Goal: Check status: Check status

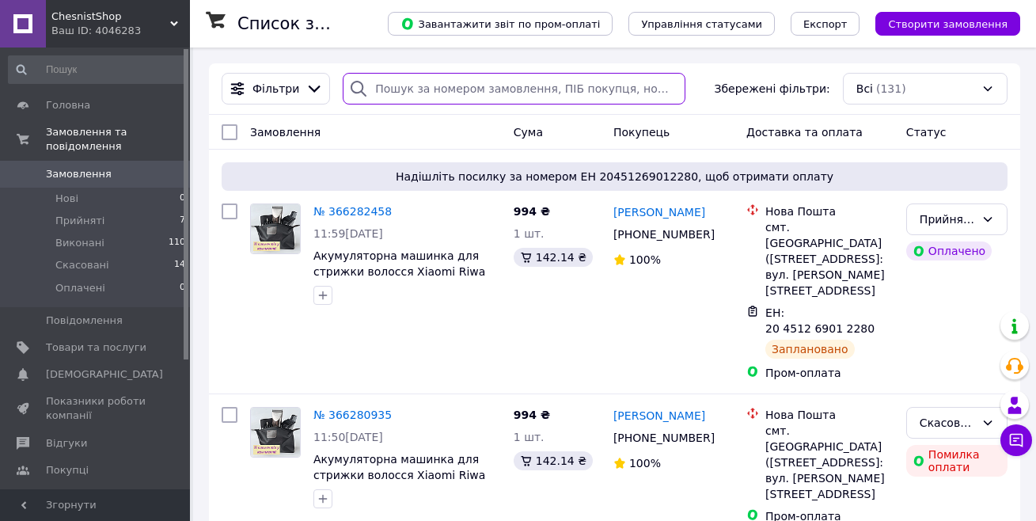
click at [414, 89] on input "search" at bounding box center [514, 89] width 342 height 32
paste input "364983789"
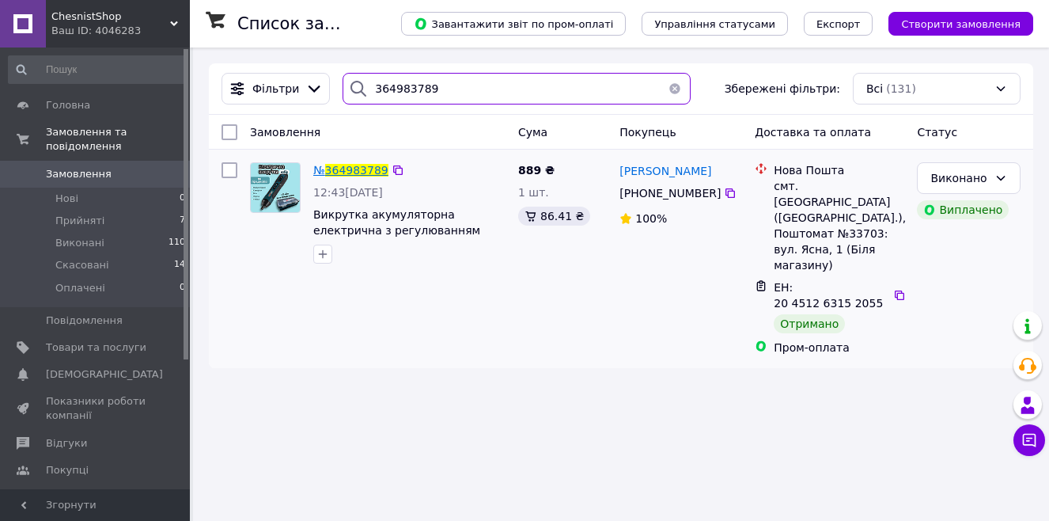
type input "364983789"
click at [347, 169] on span "364983789" at bounding box center [356, 170] width 63 height 13
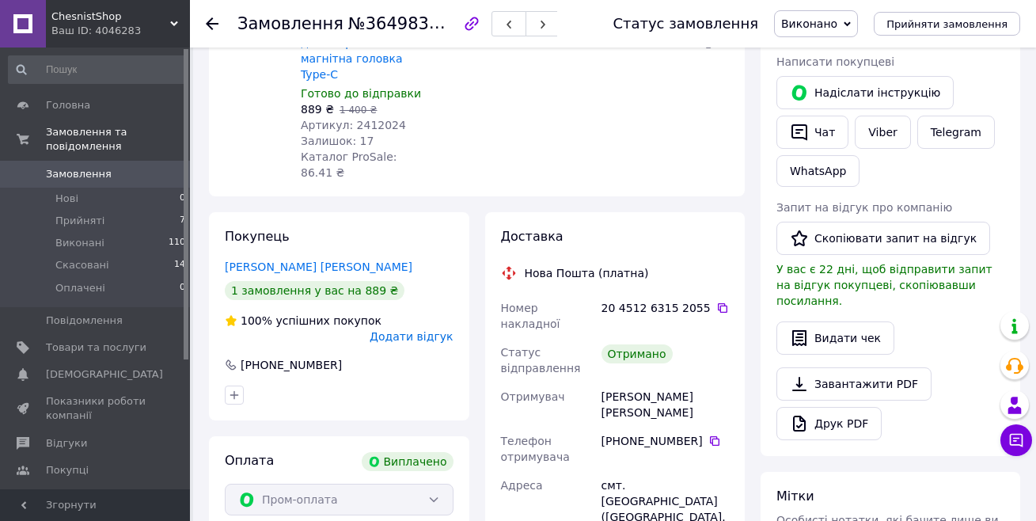
scroll to position [158, 0]
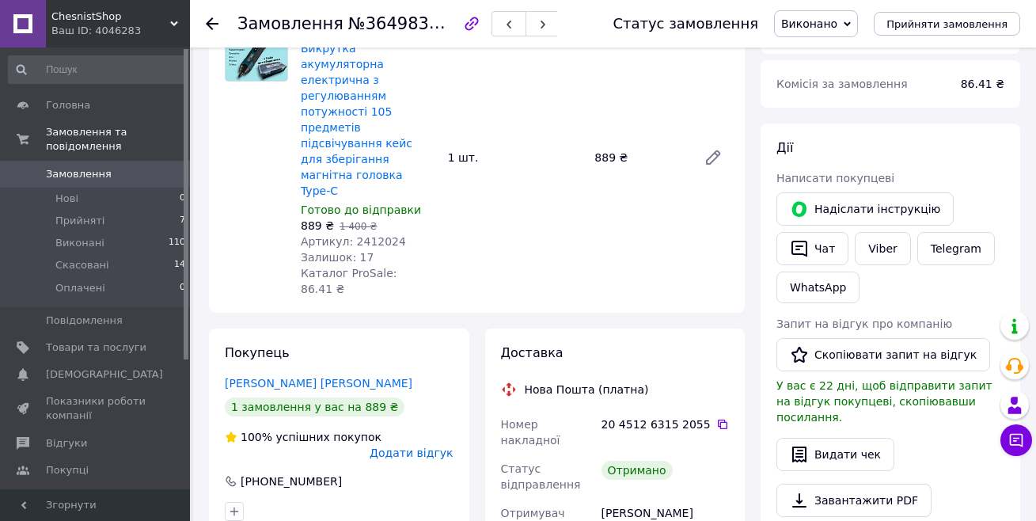
click at [210, 28] on icon at bounding box center [212, 23] width 13 height 13
